Goal: Task Accomplishment & Management: Manage account settings

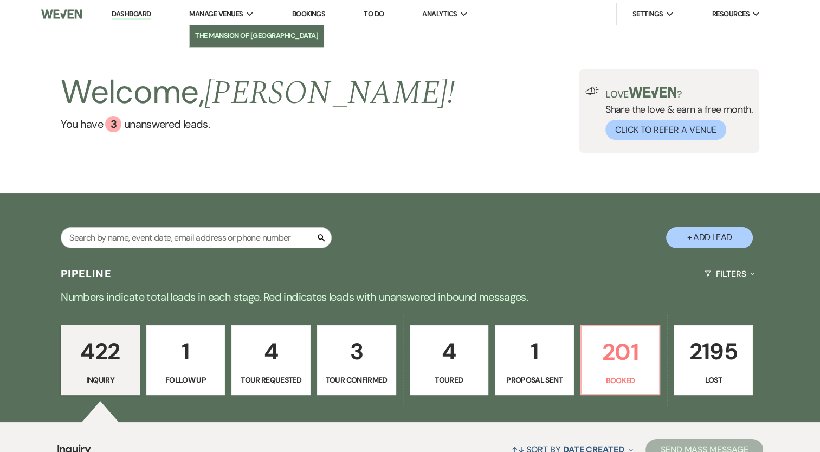
click at [241, 36] on li "The Mansion of [GEOGRAPHIC_DATA]" at bounding box center [256, 35] width 123 height 11
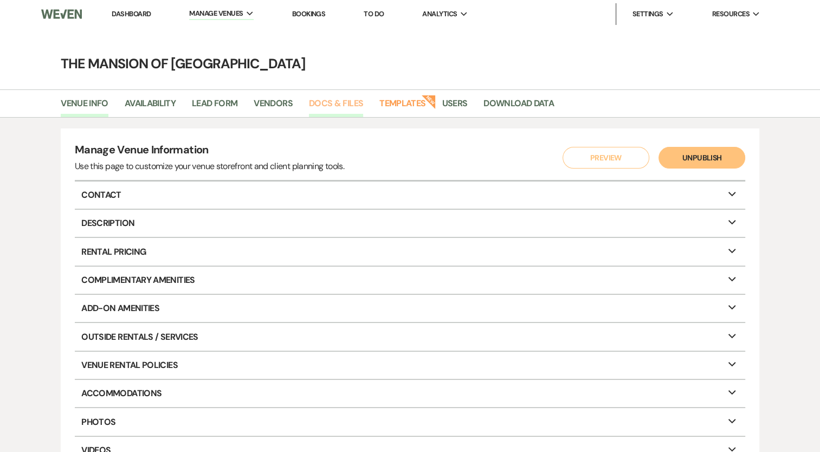
click at [345, 102] on link "Docs & Files" at bounding box center [336, 107] width 54 height 21
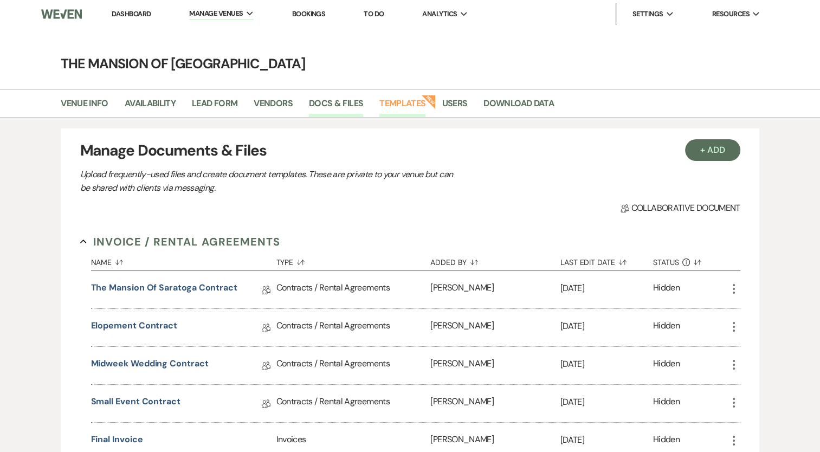
click at [411, 101] on link "Templates" at bounding box center [403, 107] width 46 height 21
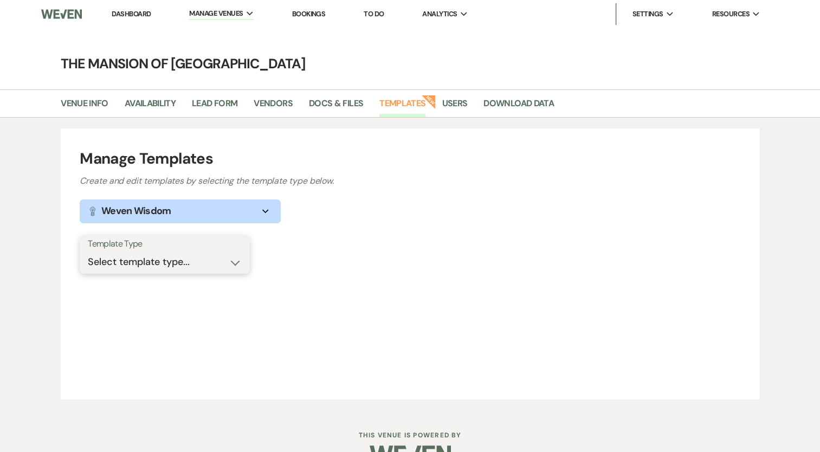
click at [124, 268] on select "Select template type... Task List Message Templates Payment Plan Inventory Item…" at bounding box center [165, 262] width 154 height 21
click at [403, 292] on div "Manage Templates Create and edit templates by selecting the template type below…" at bounding box center [410, 263] width 699 height 271
click at [326, 103] on link "Docs & Files" at bounding box center [336, 107] width 54 height 21
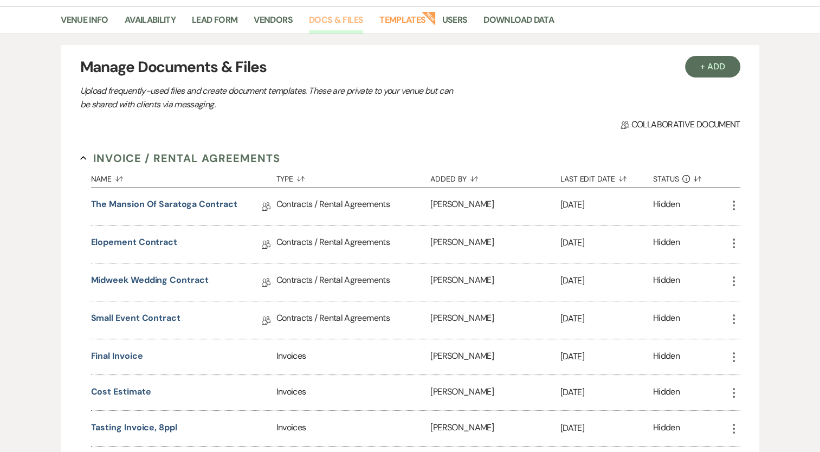
scroll to position [108, 0]
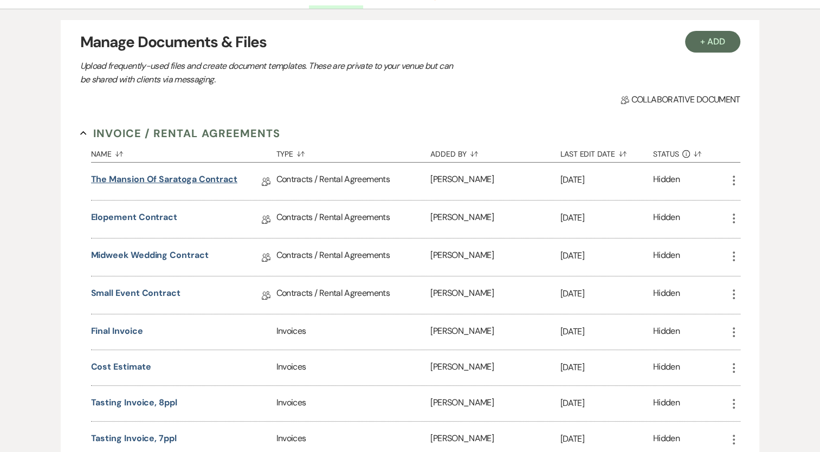
click at [172, 179] on link "The Mansion of Saratoga Contract" at bounding box center [164, 181] width 146 height 17
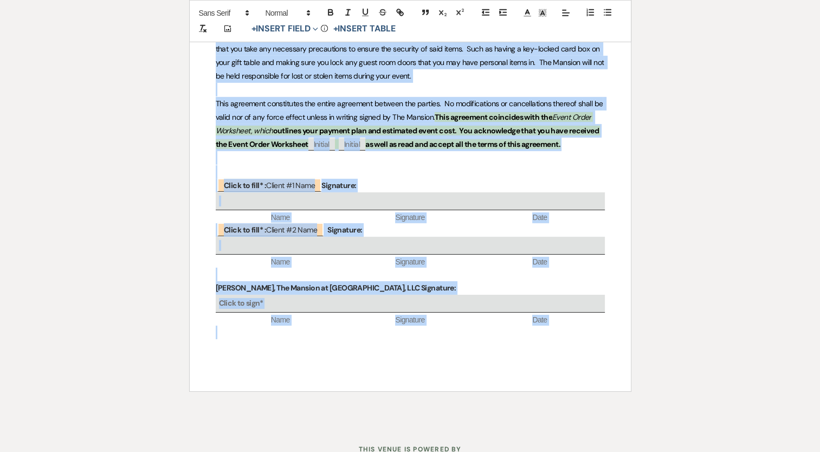
scroll to position [3303, 0]
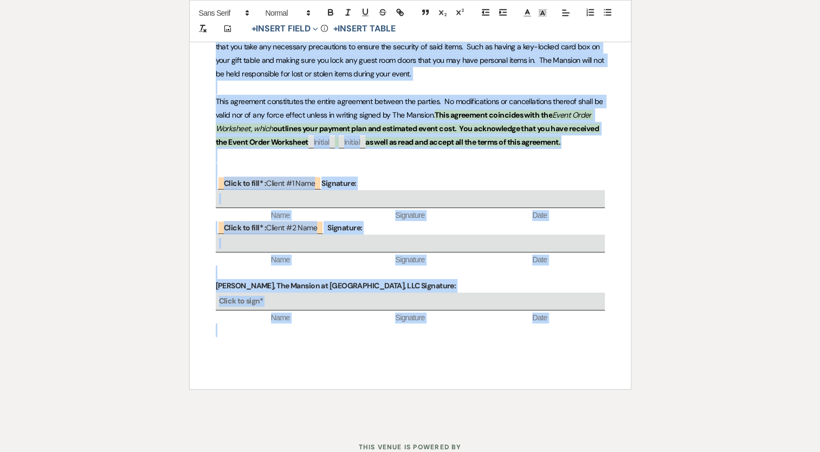
drag, startPoint x: 212, startPoint y: 125, endPoint x: 414, endPoint y: 348, distance: 300.9
copy div "Loremips & Dolor Sitametc ﻿ Adipi el sedd* : Eius ﻿ Temp incididun ut laboree d…"
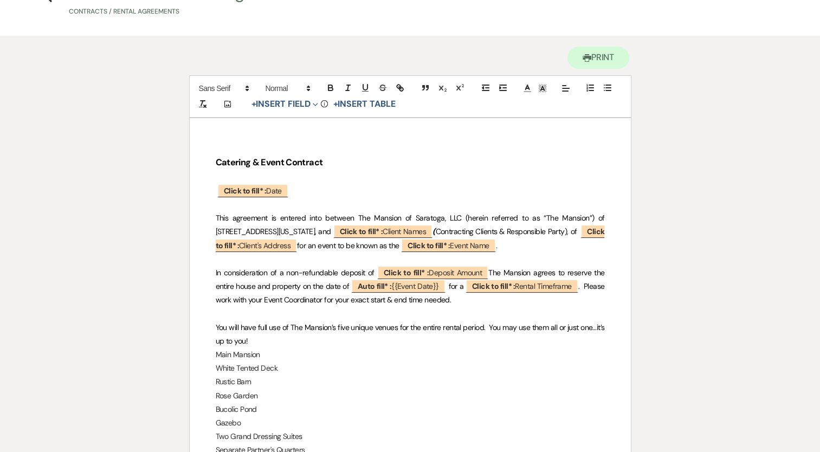
scroll to position [0, 0]
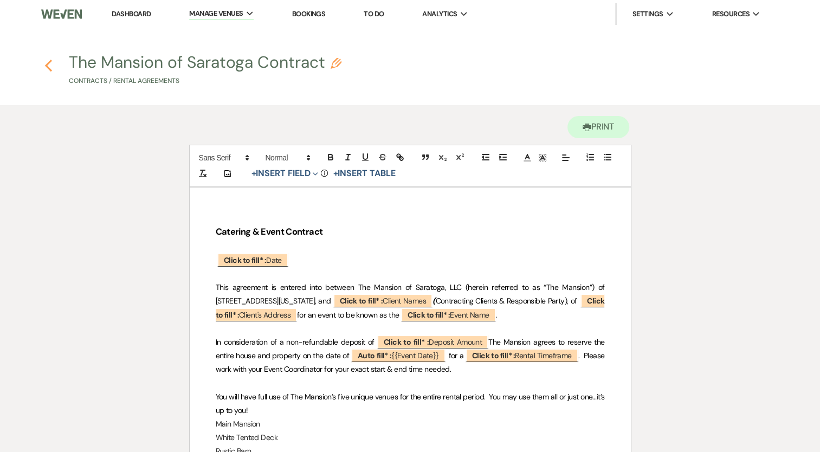
click at [46, 66] on icon "Previous" at bounding box center [48, 65] width 8 height 13
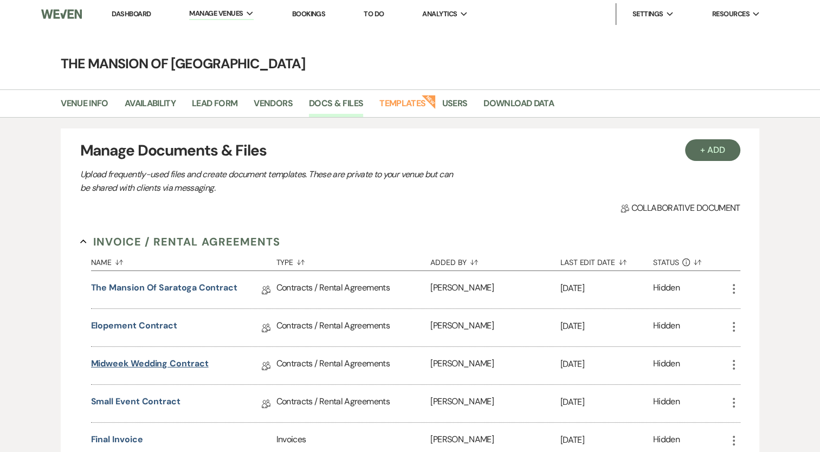
click at [167, 365] on link "Midweek Wedding Contract" at bounding box center [150, 365] width 118 height 17
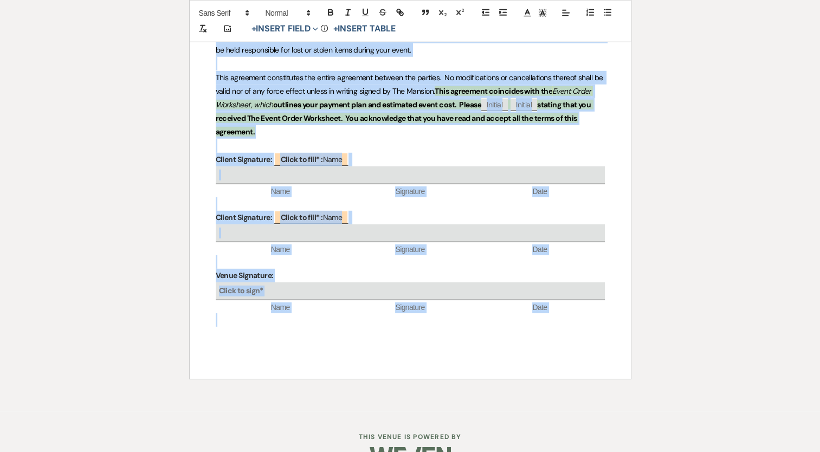
scroll to position [3081, 0]
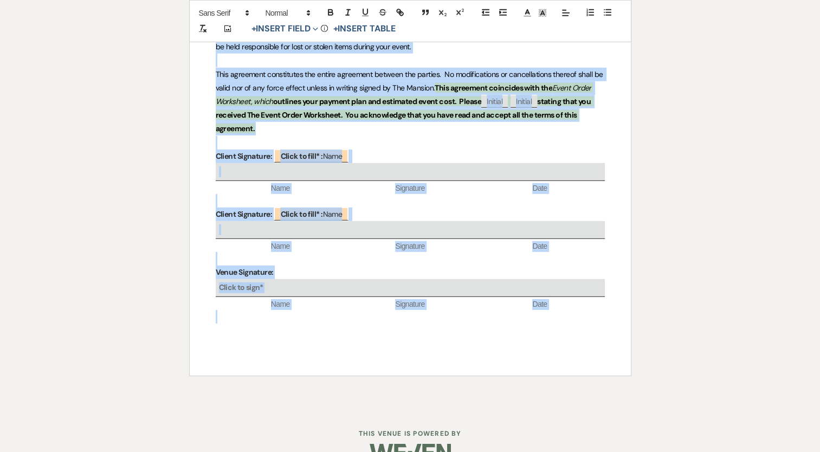
drag, startPoint x: 304, startPoint y: 225, endPoint x: 476, endPoint y: 310, distance: 192.3
copy div "Loremips & Dolor Sitametc ﻿ Adipi el sedd* : Eius ﻿ Temp incididun ut laboree d…"
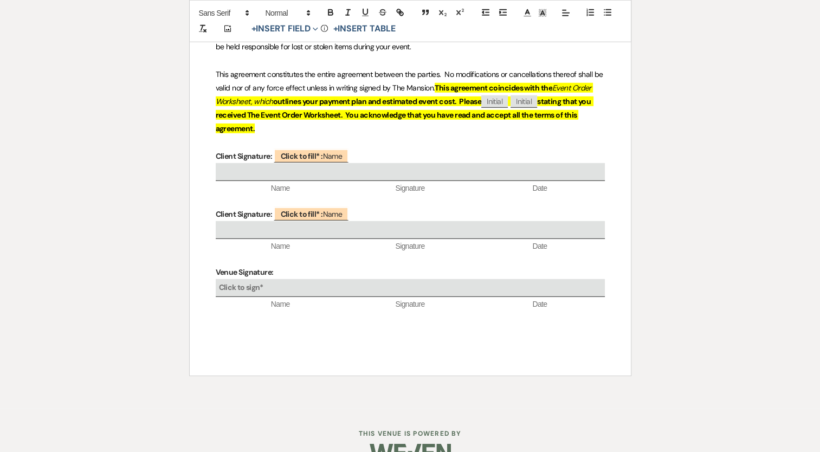
click at [478, 428] on div at bounding box center [410, 453] width 555 height 51
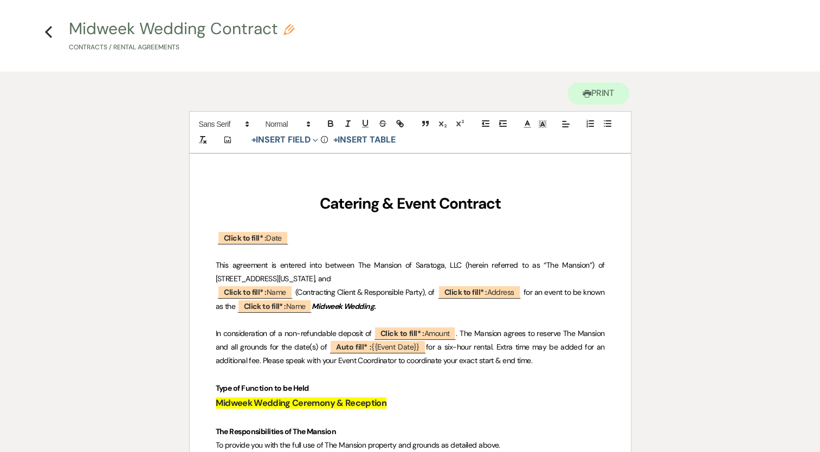
scroll to position [0, 0]
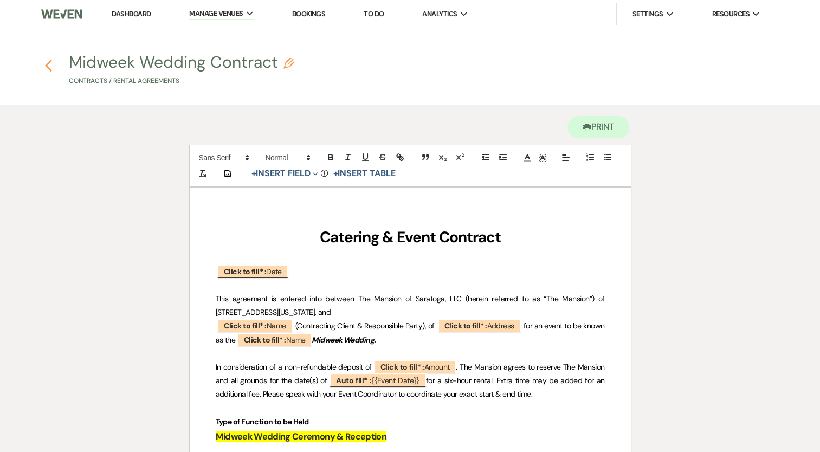
click at [49, 67] on icon "Previous" at bounding box center [48, 65] width 8 height 13
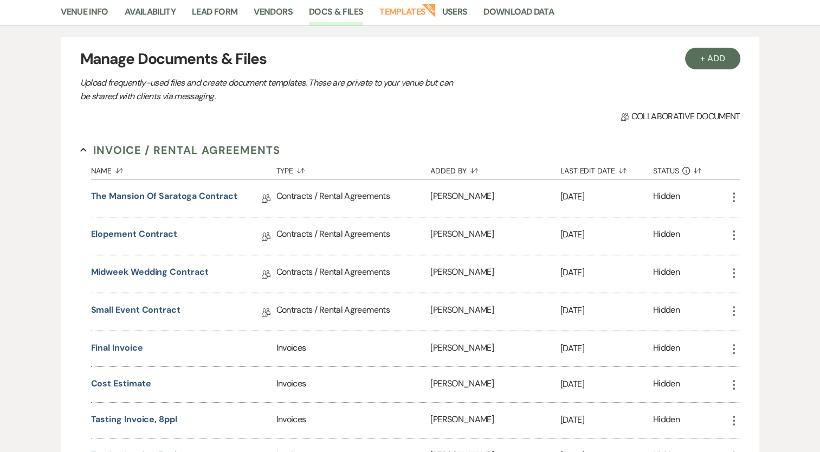
scroll to position [108, 0]
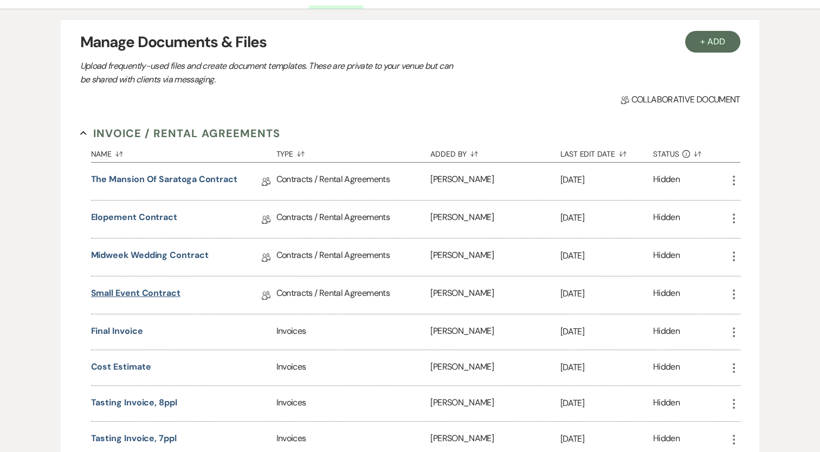
click at [151, 291] on link "Small Event Contract" at bounding box center [135, 295] width 89 height 17
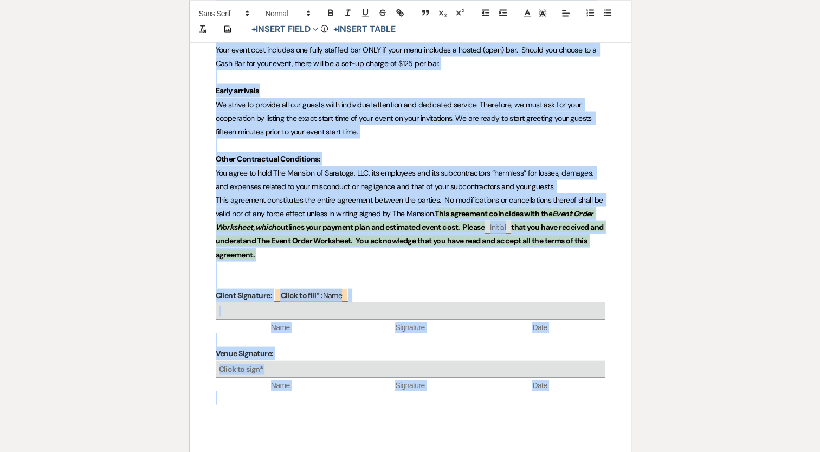
scroll to position [2239, 0]
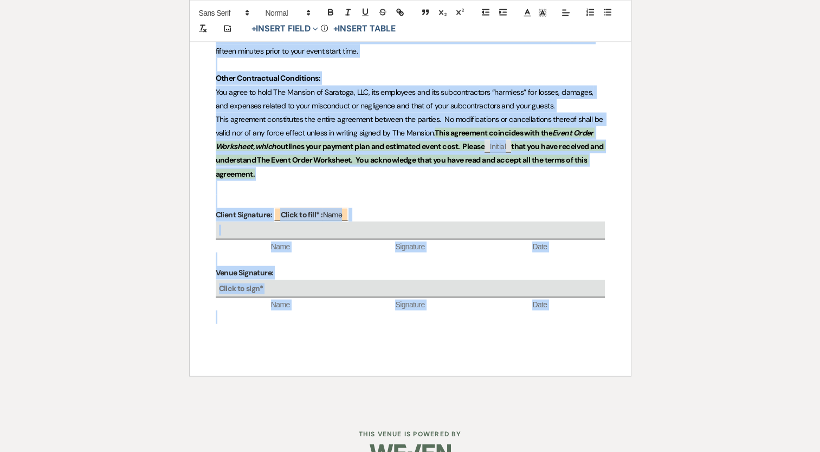
drag, startPoint x: 317, startPoint y: 73, endPoint x: 576, endPoint y: 305, distance: 347.5
copy div "Loremips & Dolor Sitametc ﻿ Adipi el sedd* : Eius ﻿ Temp incididun ut laboree d…"
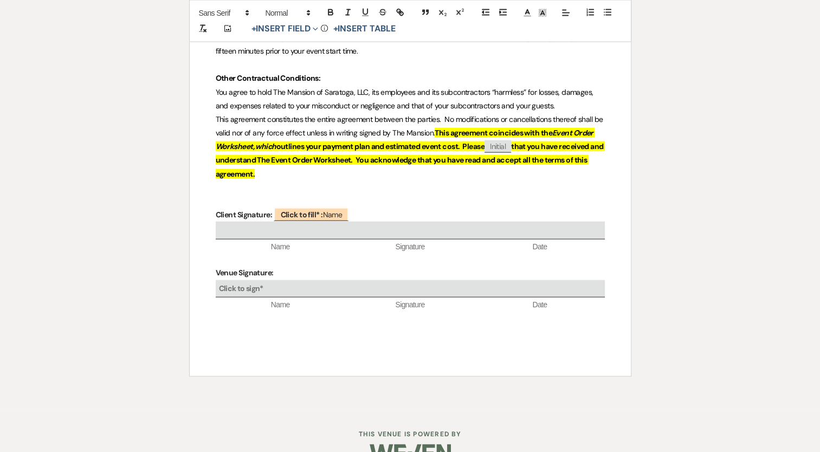
click at [575, 428] on div at bounding box center [410, 453] width 555 height 51
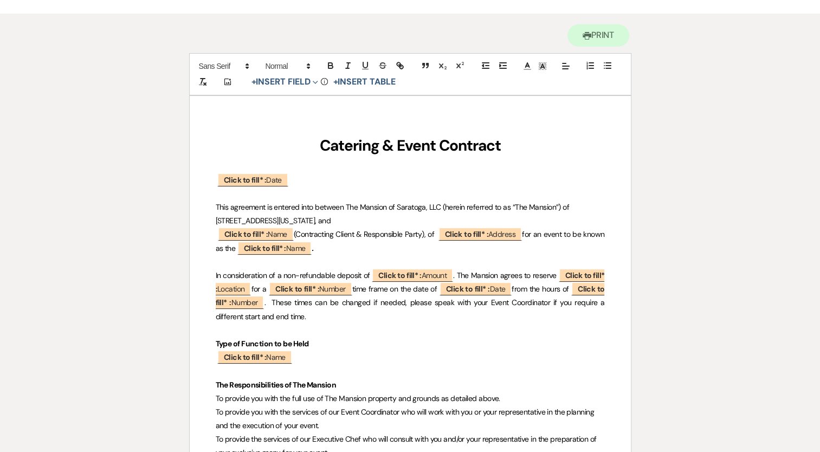
scroll to position [0, 0]
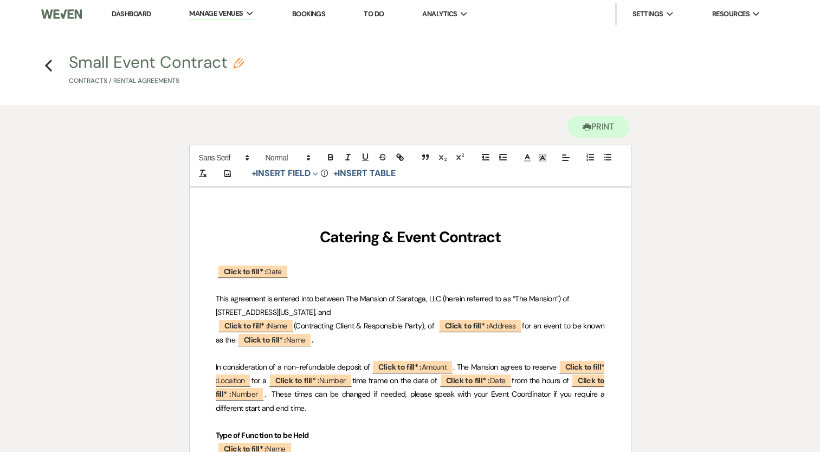
click at [48, 63] on use "button" at bounding box center [48, 66] width 7 height 12
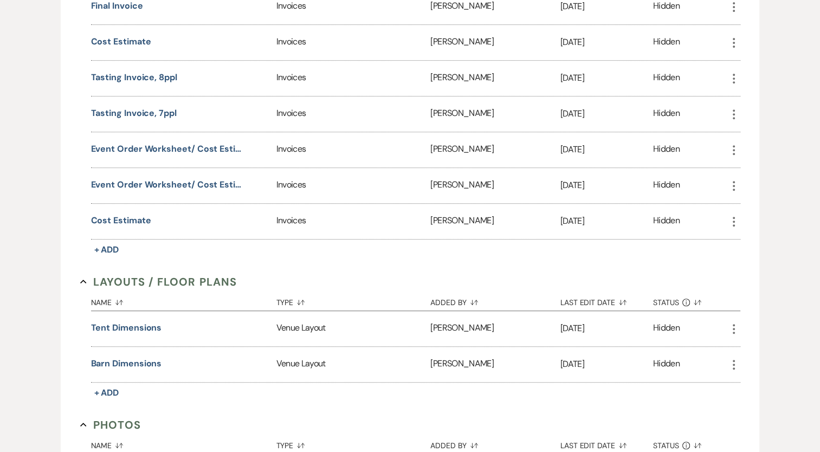
scroll to position [108, 0]
